Goal: Task Accomplishment & Management: Use online tool/utility

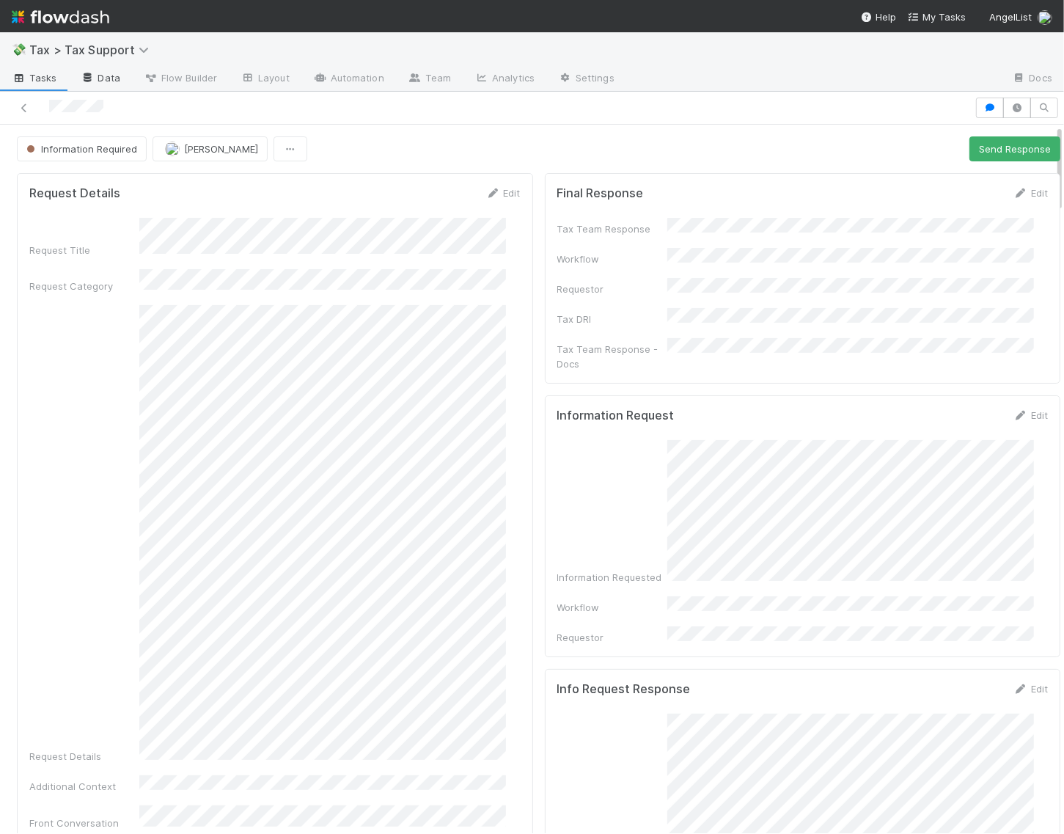
click at [110, 81] on link "Data" at bounding box center [100, 78] width 63 height 23
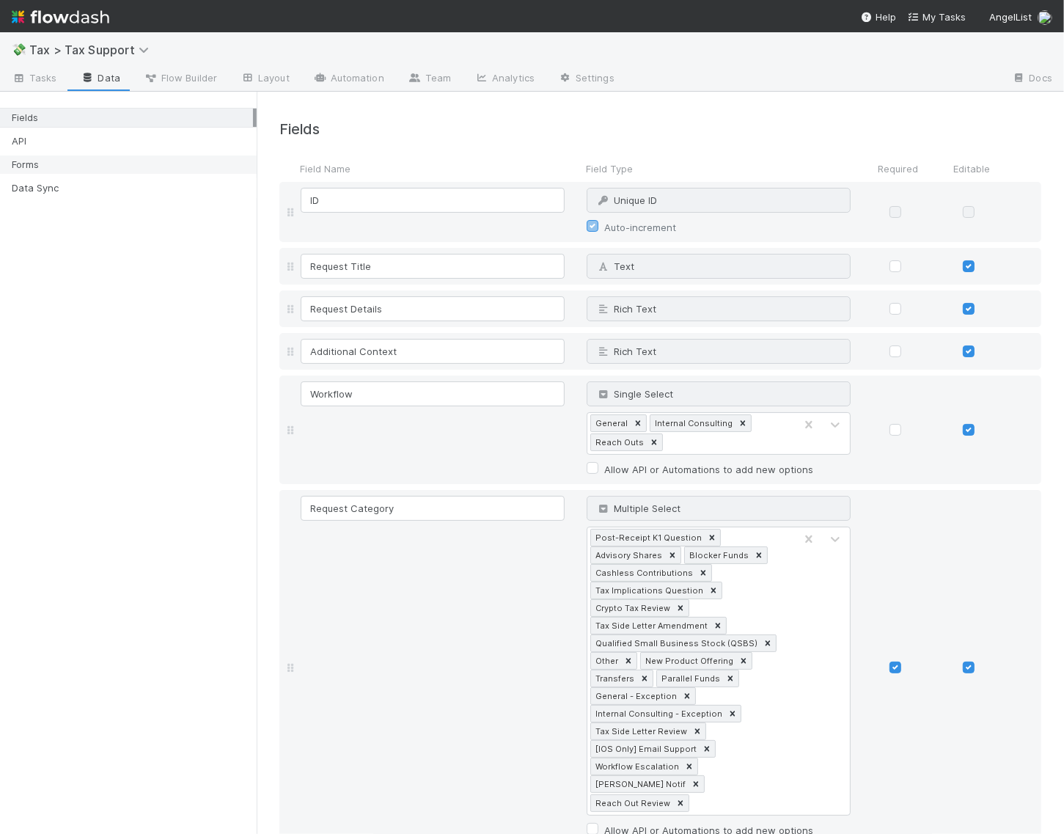
click at [29, 162] on div "Forms" at bounding box center [132, 164] width 241 height 18
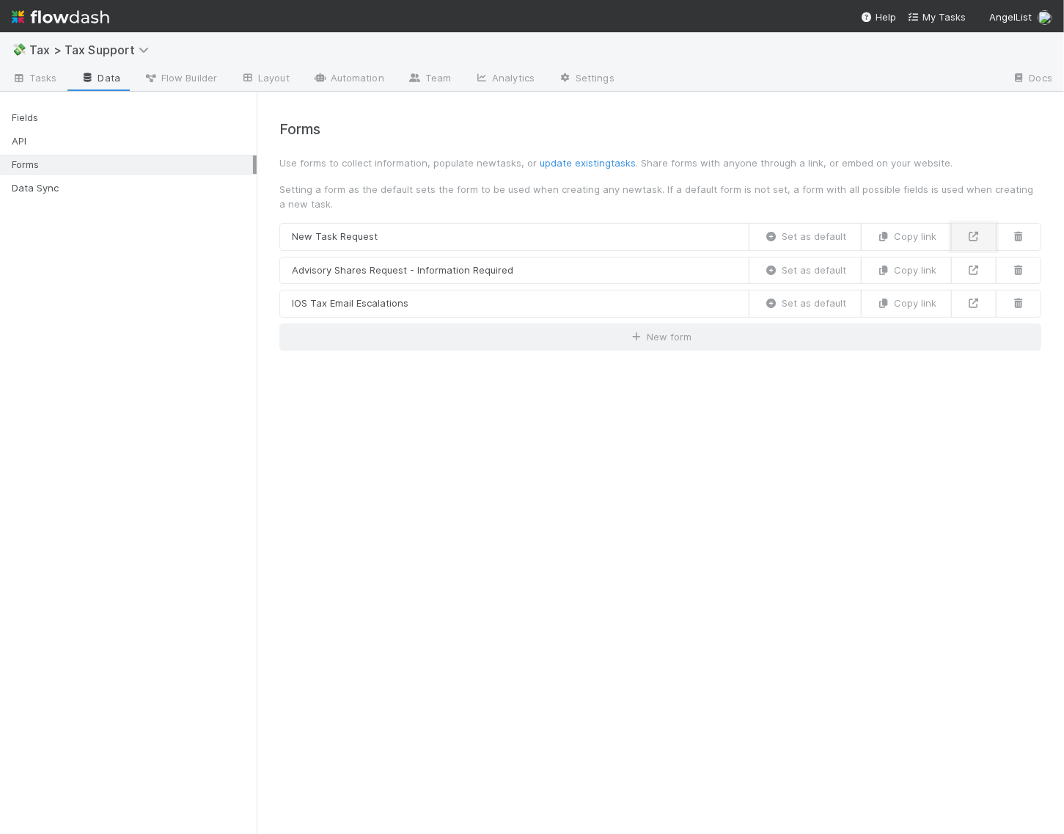
click at [970, 233] on icon at bounding box center [973, 237] width 15 height 10
click at [975, 266] on icon at bounding box center [973, 270] width 15 height 10
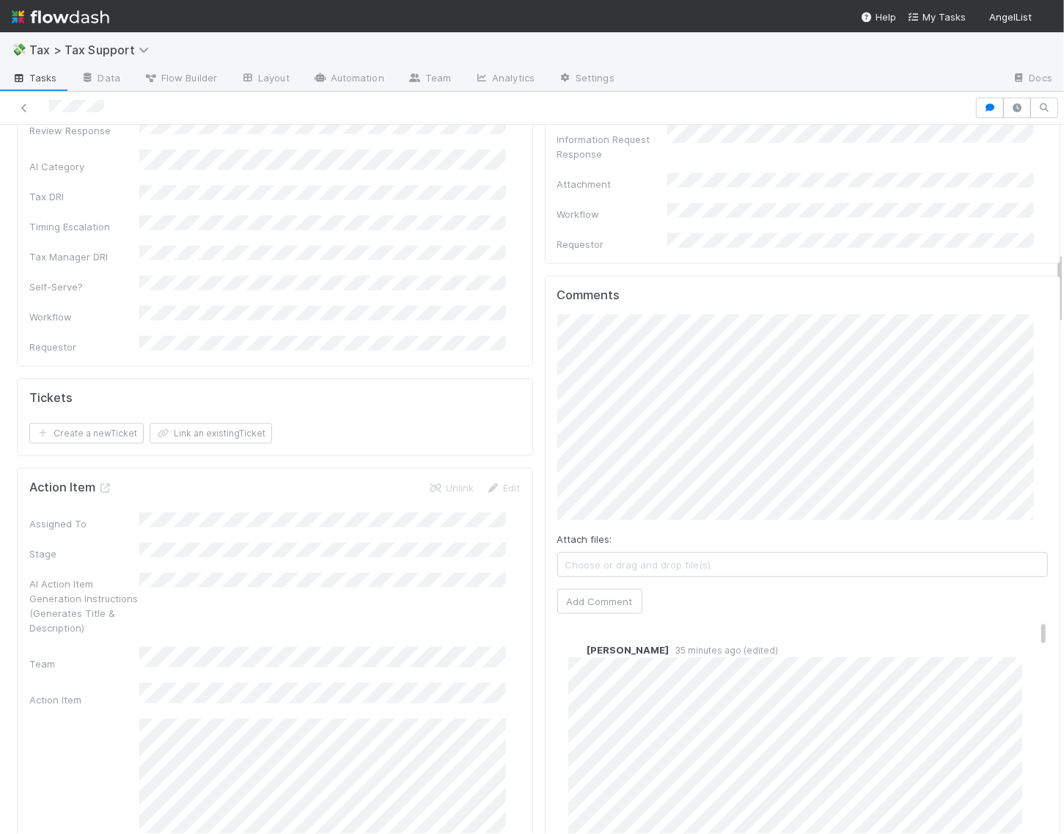
scroll to position [1192, 0]
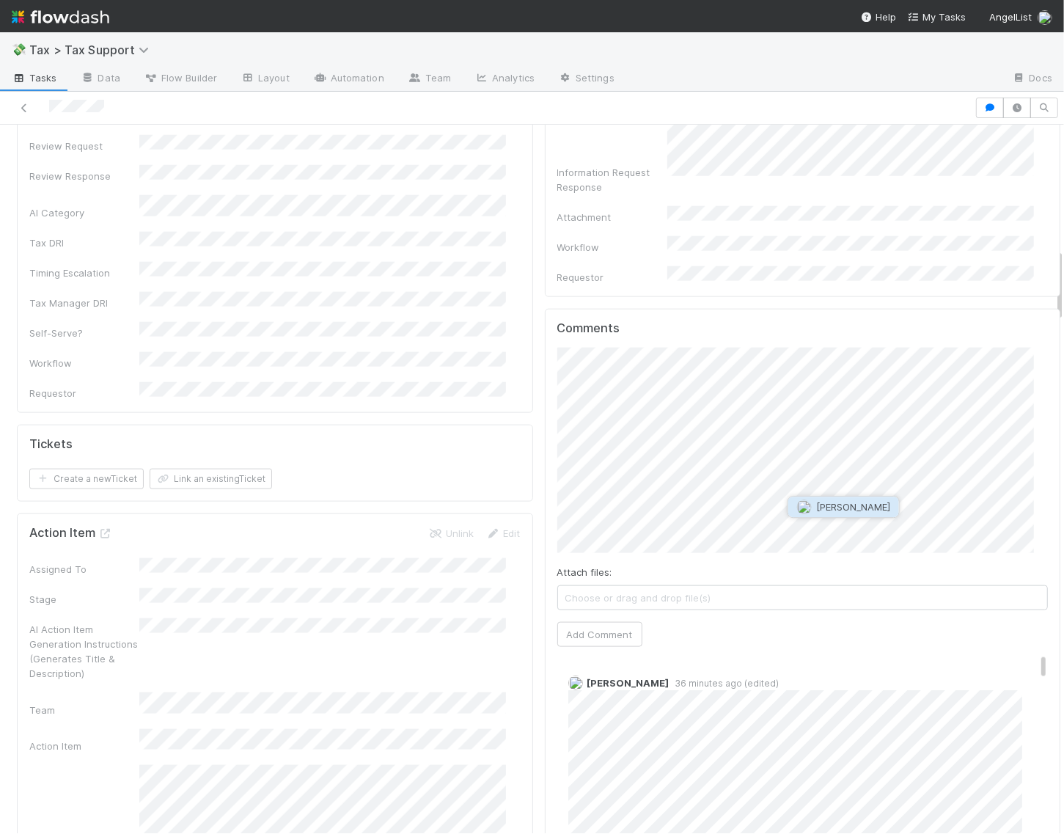
click at [845, 504] on span "[PERSON_NAME]" at bounding box center [853, 507] width 74 height 12
click at [613, 622] on button "Add Comment" at bounding box center [599, 634] width 85 height 25
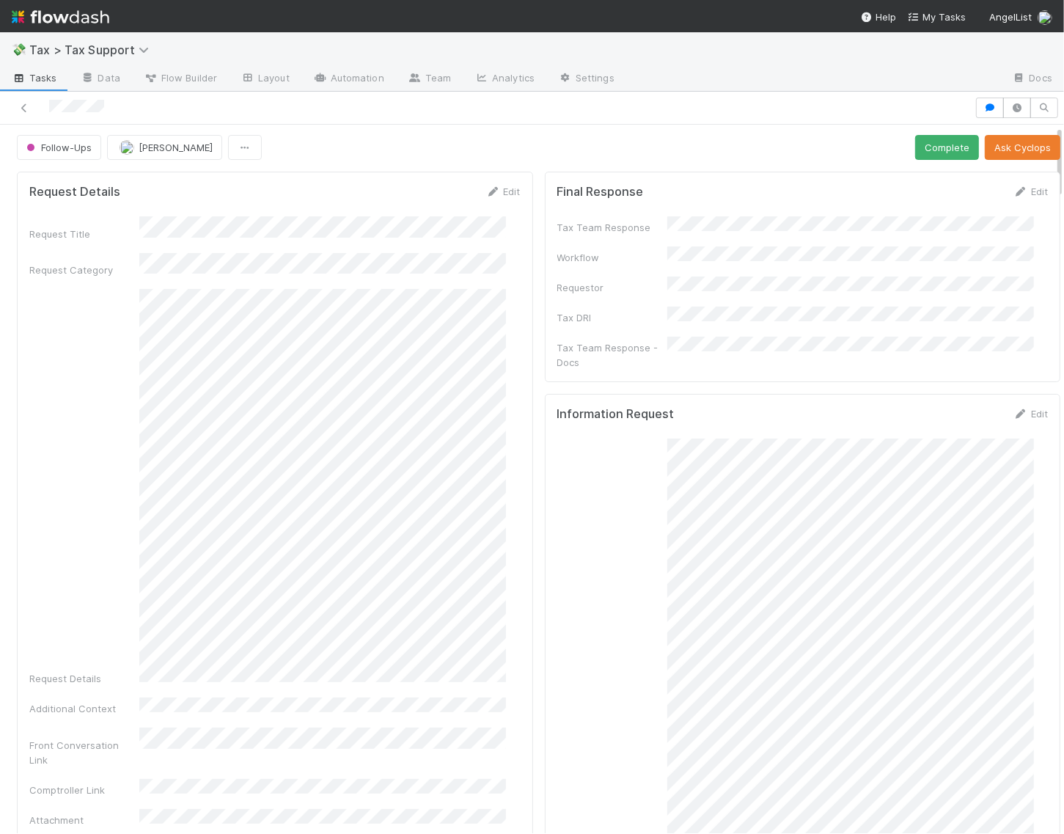
scroll to position [0, 0]
click at [53, 155] on button "Follow-Ups" at bounding box center [59, 148] width 84 height 25
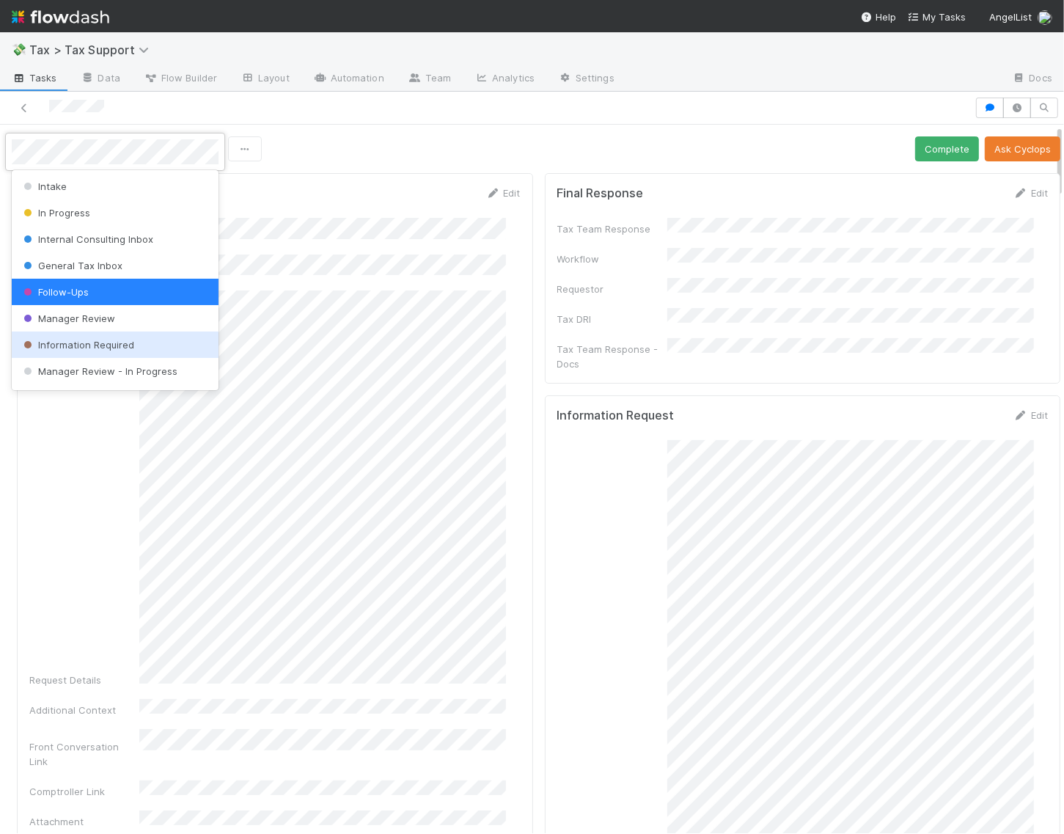
click at [122, 339] on span "Information Required" at bounding box center [78, 345] width 114 height 12
